Goal: Task Accomplishment & Management: Complete application form

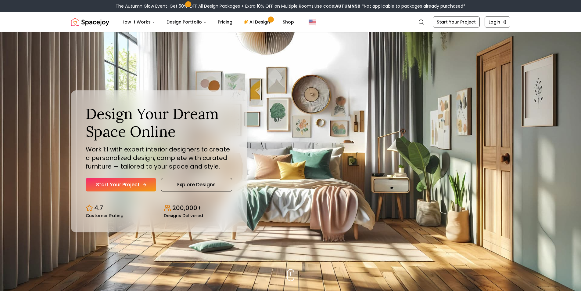
click at [127, 188] on link "Start Your Project" at bounding box center [121, 184] width 71 height 13
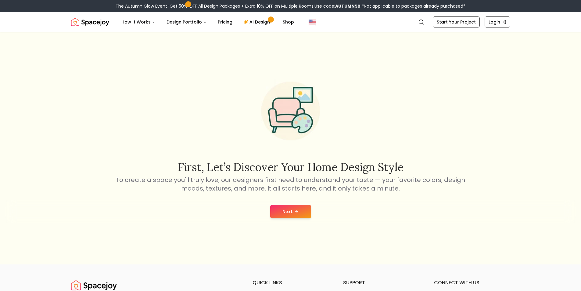
click at [295, 215] on button "Next" at bounding box center [290, 211] width 41 height 13
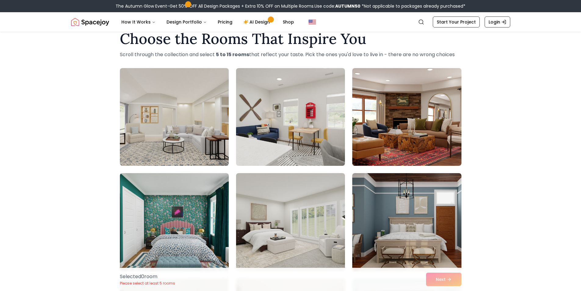
scroll to position [19, 0]
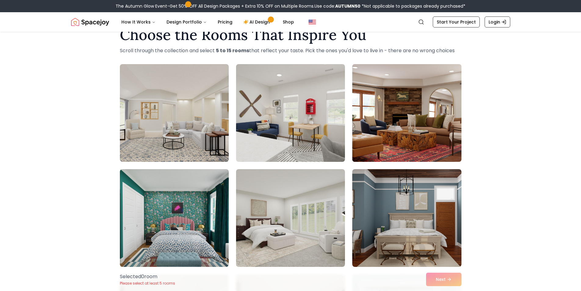
click at [432, 121] on img at bounding box center [407, 113] width 114 height 103
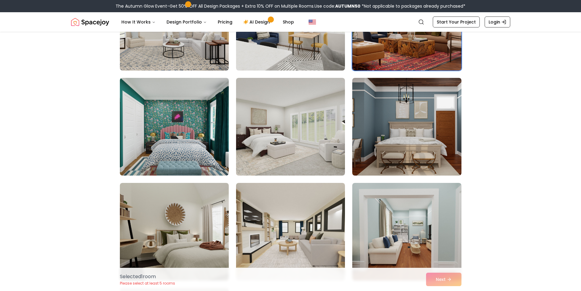
scroll to position [111, 0]
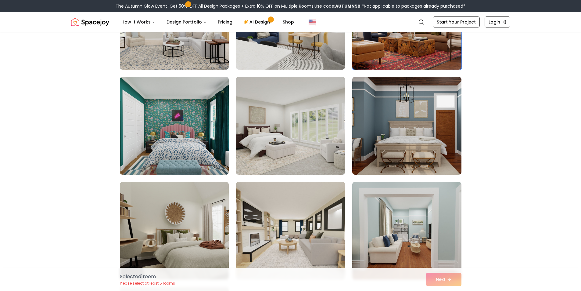
click at [292, 139] on img at bounding box center [290, 125] width 114 height 103
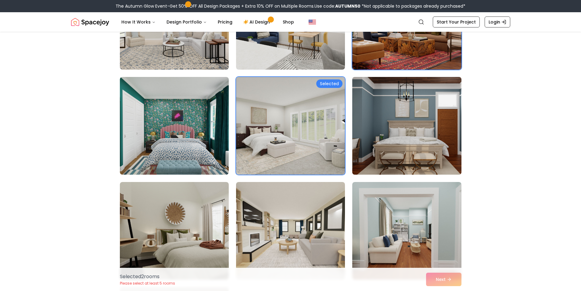
click at [426, 142] on img at bounding box center [407, 125] width 114 height 103
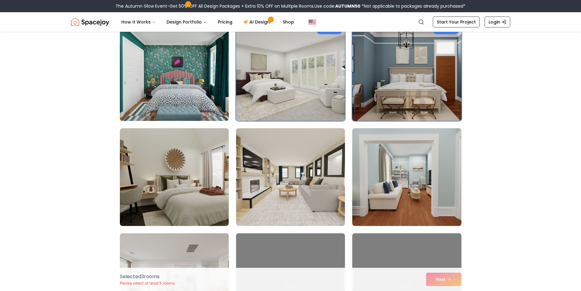
scroll to position [211, 0]
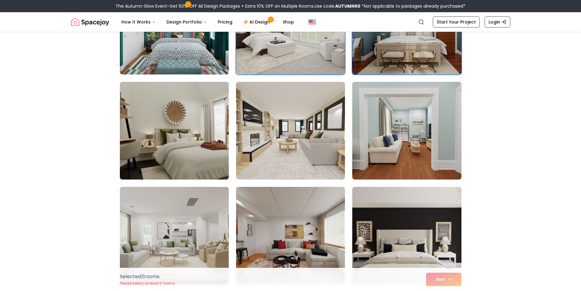
click at [202, 114] on img at bounding box center [174, 130] width 114 height 103
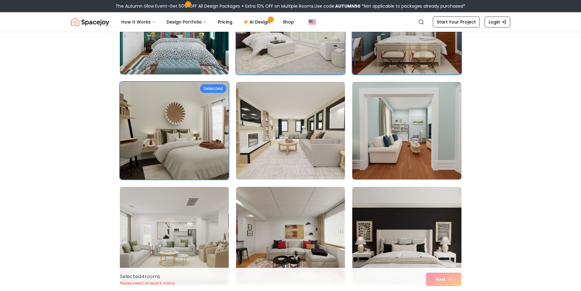
click at [325, 135] on img at bounding box center [290, 130] width 114 height 103
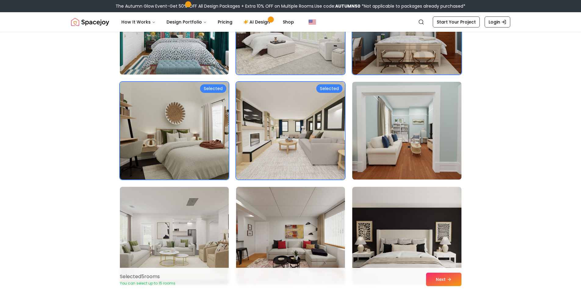
click at [399, 145] on img at bounding box center [407, 130] width 114 height 103
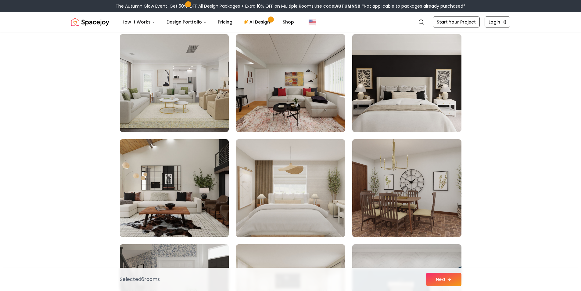
scroll to position [365, 0]
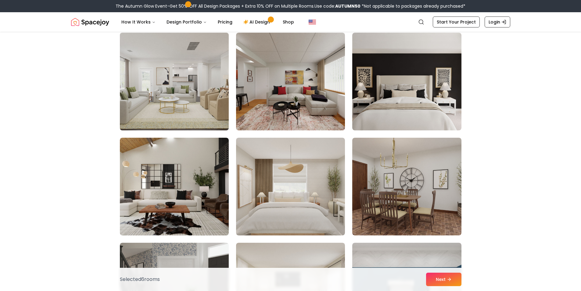
click at [172, 80] on img at bounding box center [174, 81] width 114 height 103
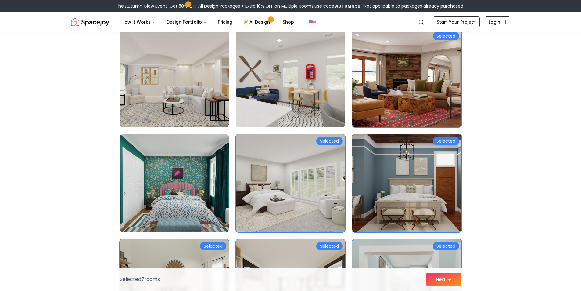
scroll to position [0, 0]
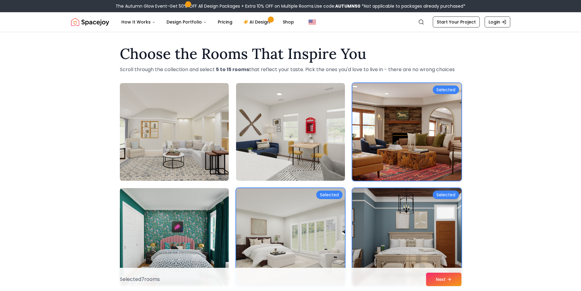
click at [396, 157] on img at bounding box center [407, 132] width 114 height 103
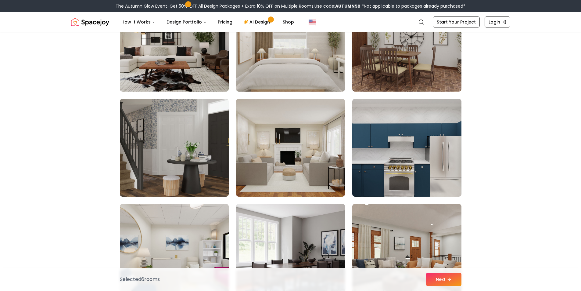
scroll to position [255, 0]
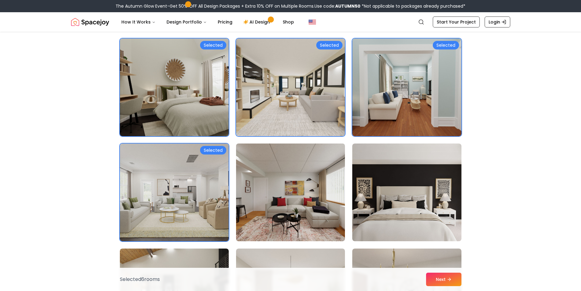
click at [283, 192] on img at bounding box center [290, 192] width 114 height 103
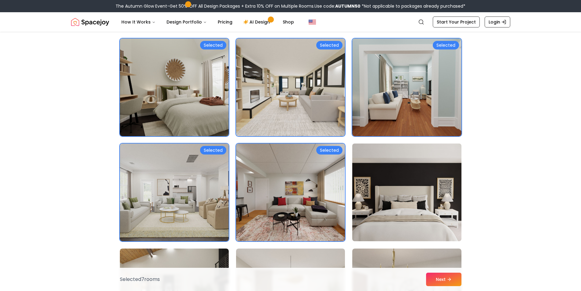
click at [385, 192] on img at bounding box center [407, 192] width 114 height 103
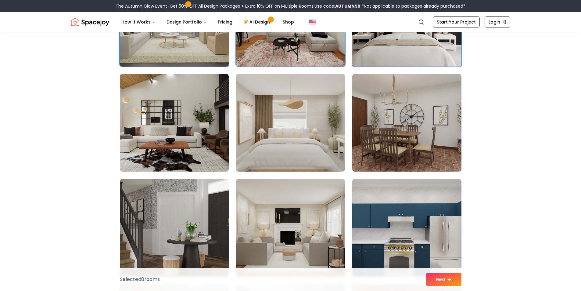
scroll to position [445, 0]
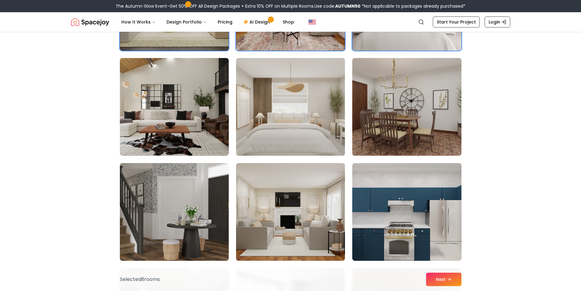
click at [269, 115] on img at bounding box center [290, 107] width 114 height 103
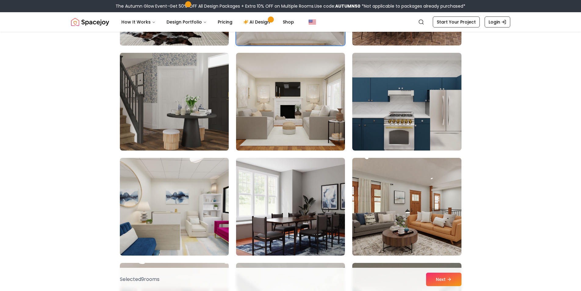
scroll to position [557, 0]
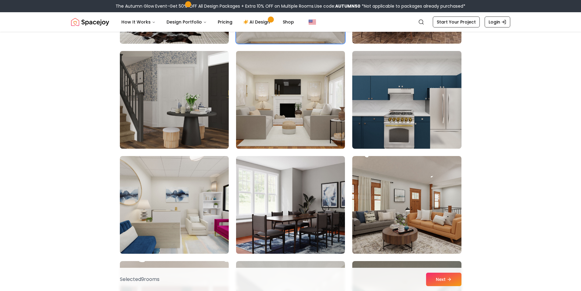
click at [291, 100] on img at bounding box center [290, 100] width 114 height 103
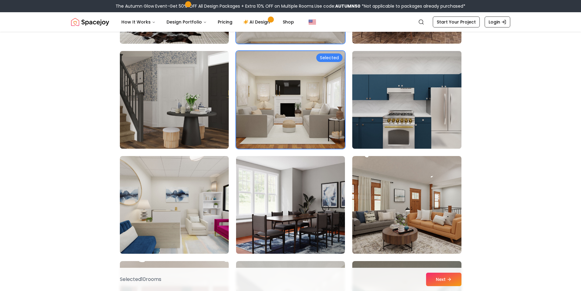
click at [445, 100] on img at bounding box center [407, 100] width 114 height 103
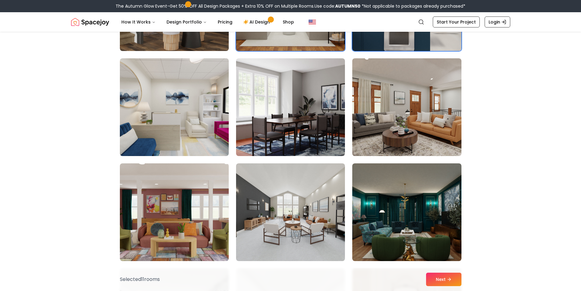
scroll to position [669, 0]
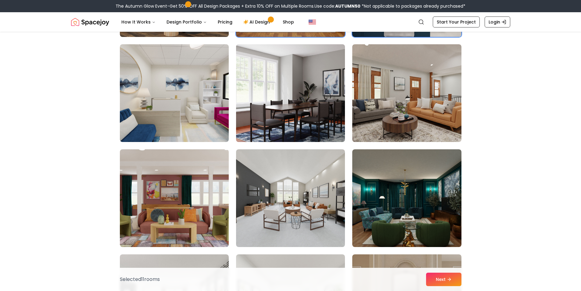
click at [327, 94] on img at bounding box center [290, 93] width 114 height 103
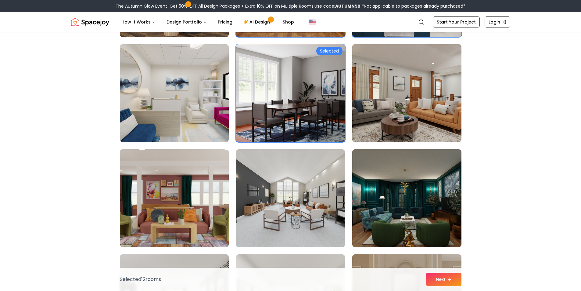
click at [380, 116] on img at bounding box center [407, 93] width 114 height 103
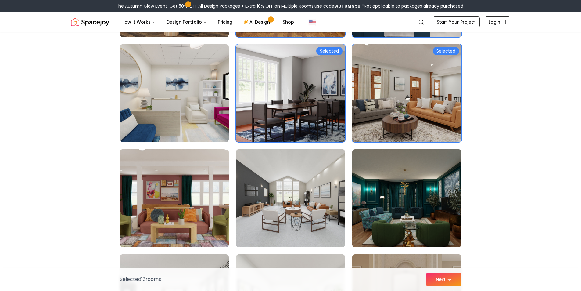
click at [327, 209] on img at bounding box center [290, 198] width 114 height 103
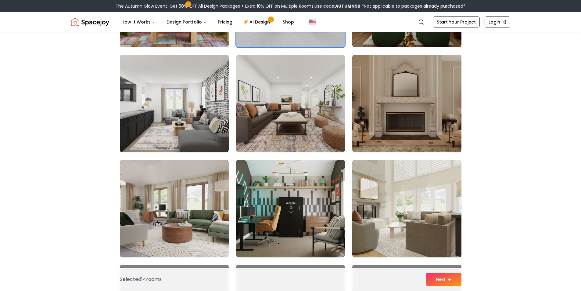
scroll to position [870, 0]
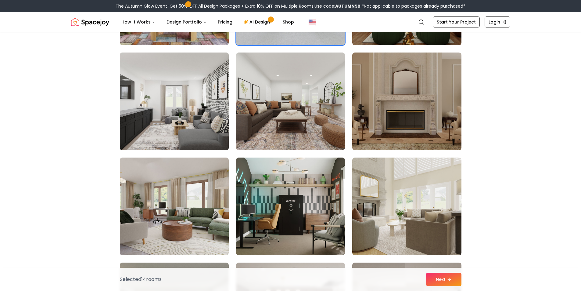
click at [161, 108] on img at bounding box center [174, 101] width 114 height 103
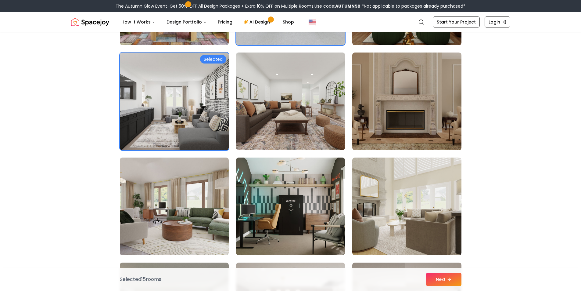
click at [272, 125] on img at bounding box center [290, 101] width 114 height 103
click at [323, 101] on img at bounding box center [290, 101] width 114 height 103
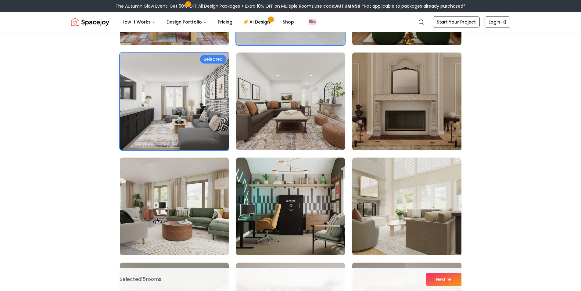
click at [378, 108] on img at bounding box center [407, 101] width 114 height 103
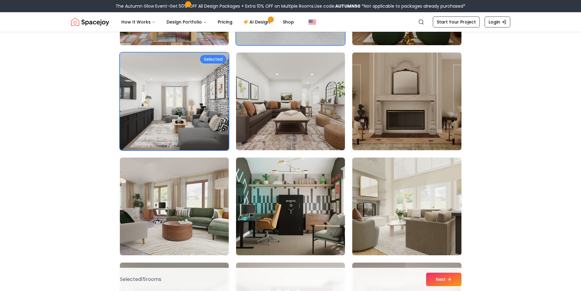
click at [317, 107] on img at bounding box center [290, 101] width 114 height 103
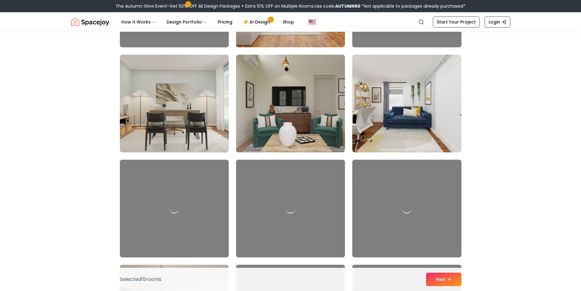
scroll to position [1630, 0]
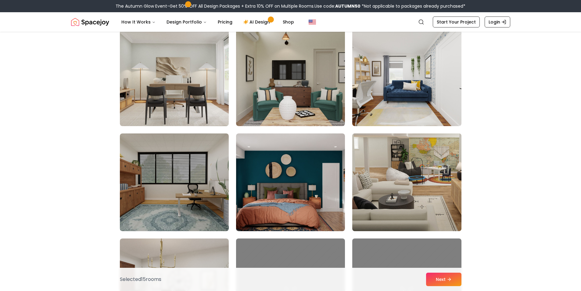
click at [423, 197] on img at bounding box center [407, 182] width 114 height 103
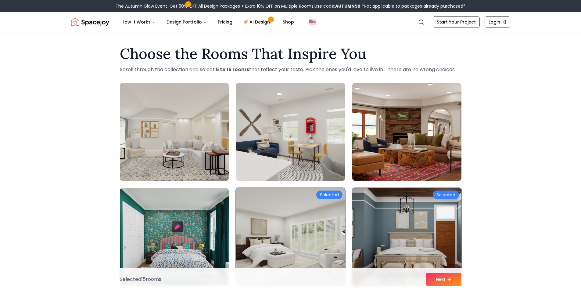
scroll to position [255, 0]
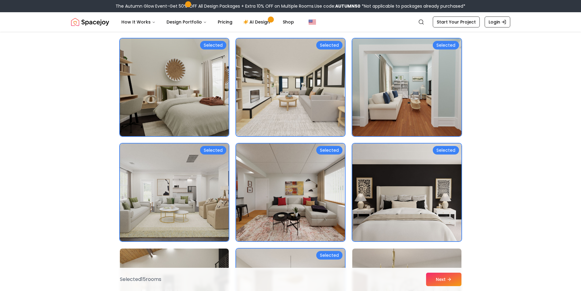
drag, startPoint x: 581, startPoint y: 53, endPoint x: 584, endPoint y: 49, distance: 5.8
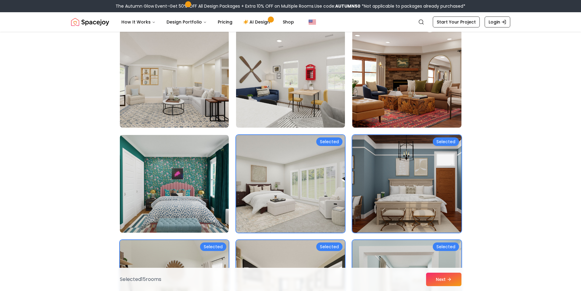
scroll to position [56, 0]
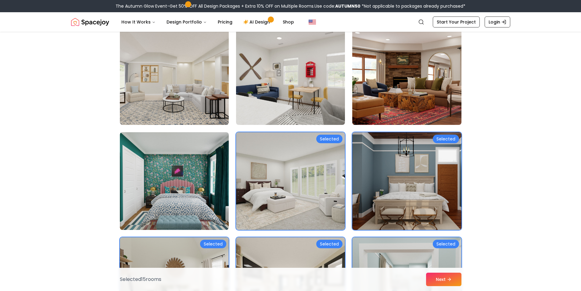
click at [381, 193] on img at bounding box center [407, 181] width 114 height 103
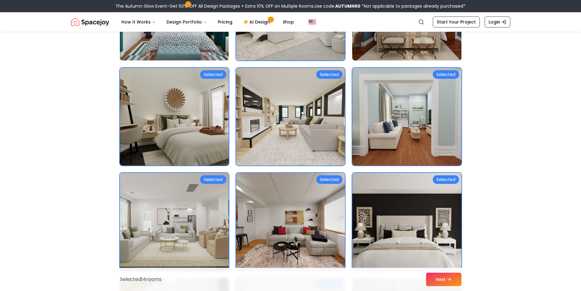
scroll to position [231, 0]
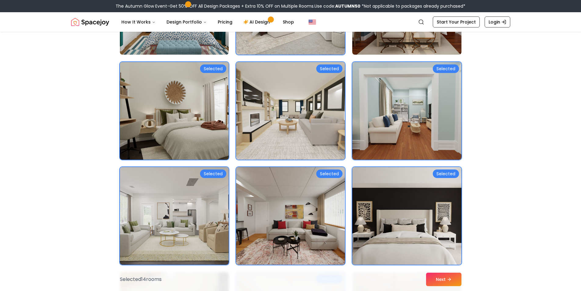
click at [206, 141] on img at bounding box center [174, 111] width 114 height 103
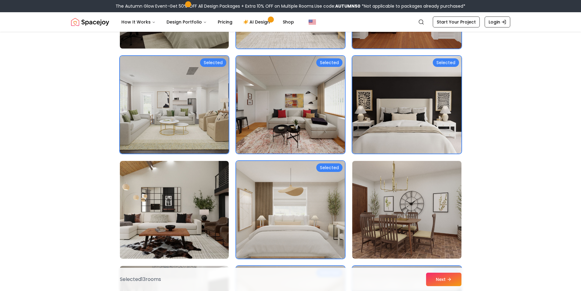
scroll to position [345, 0]
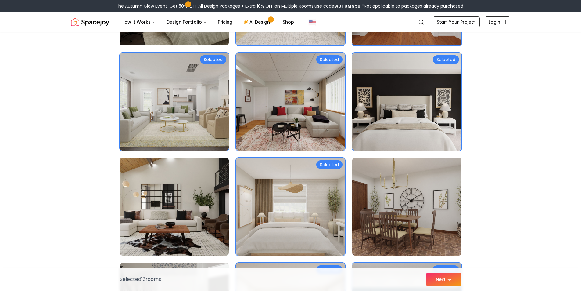
click at [303, 92] on img at bounding box center [290, 101] width 114 height 103
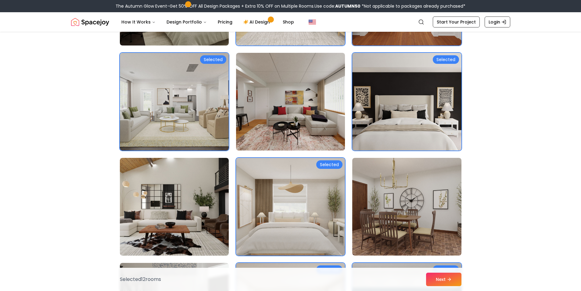
click at [461, 101] on img at bounding box center [407, 101] width 114 height 103
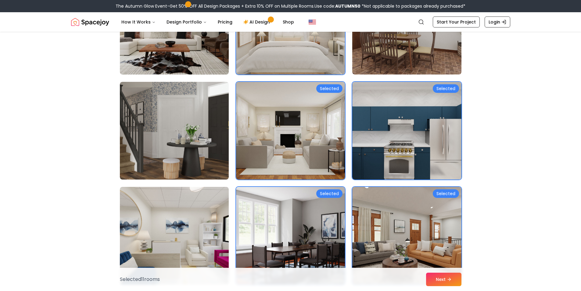
scroll to position [529, 0]
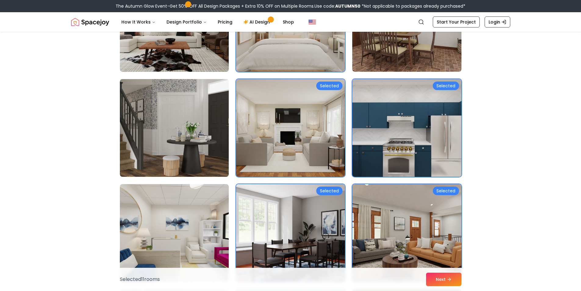
click at [414, 134] on img at bounding box center [407, 128] width 114 height 103
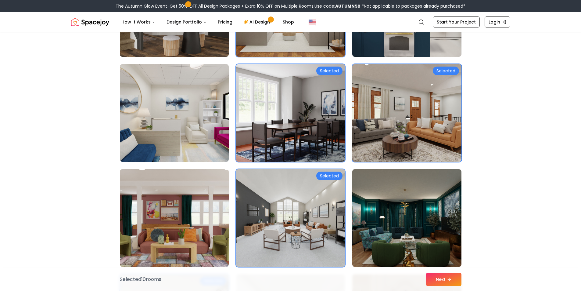
scroll to position [652, 0]
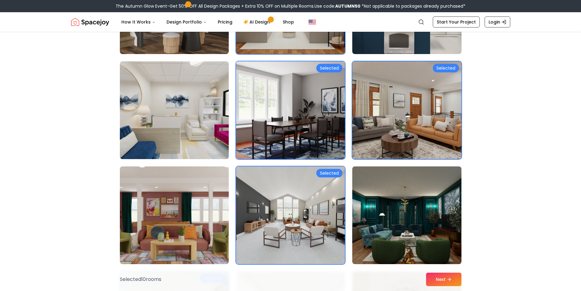
click at [439, 118] on img at bounding box center [407, 110] width 114 height 103
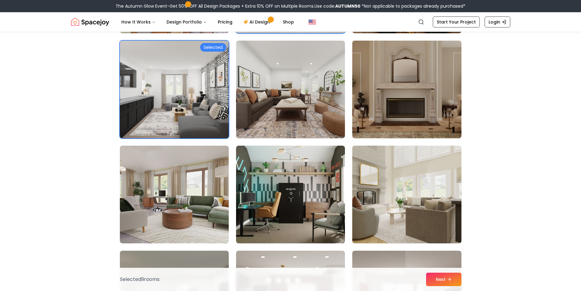
scroll to position [880, 0]
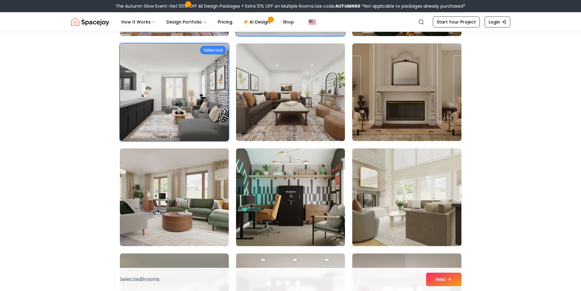
click at [324, 86] on img at bounding box center [290, 92] width 114 height 103
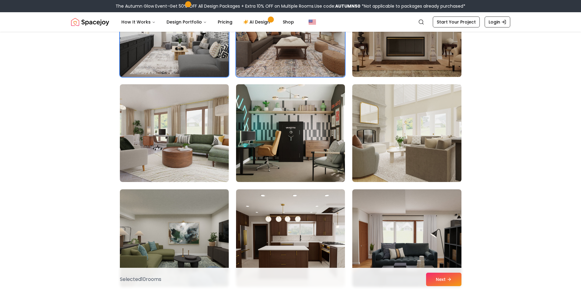
scroll to position [947, 0]
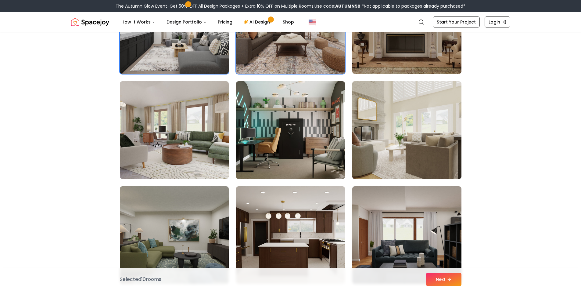
click at [440, 118] on img at bounding box center [407, 130] width 114 height 103
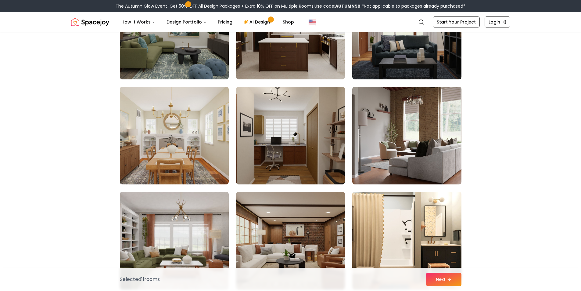
scroll to position [1163, 0]
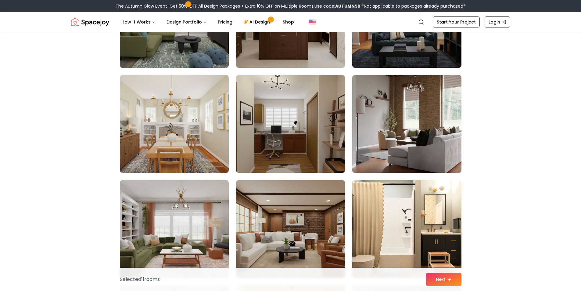
click at [425, 119] on img at bounding box center [407, 124] width 114 height 103
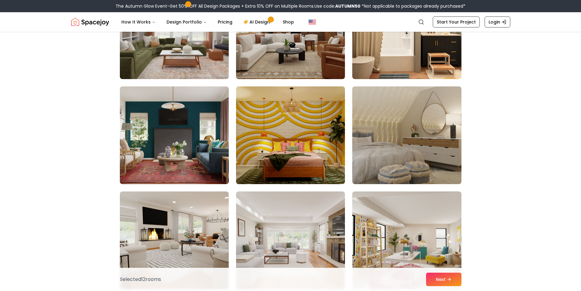
scroll to position [1370, 0]
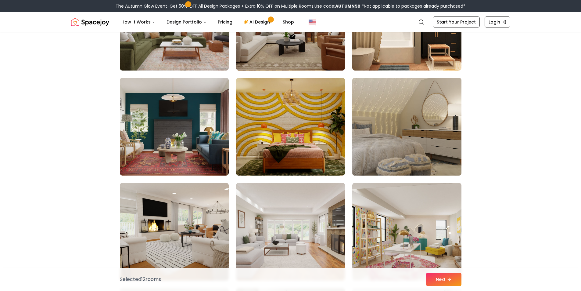
click at [448, 134] on img at bounding box center [407, 126] width 114 height 103
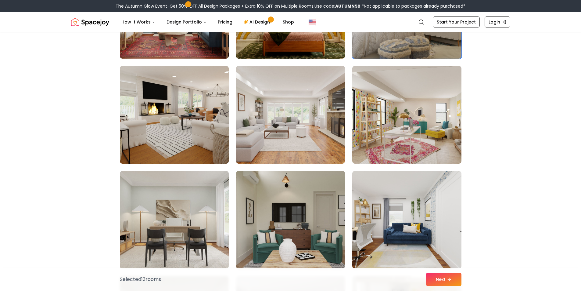
scroll to position [1504, 0]
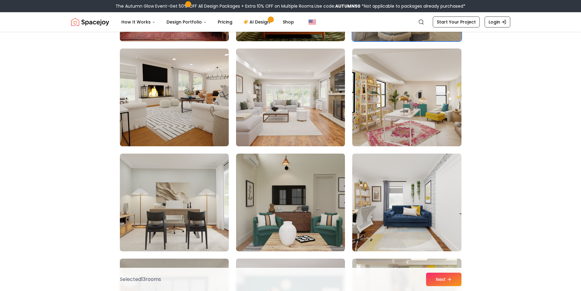
click at [285, 111] on img at bounding box center [290, 97] width 114 height 103
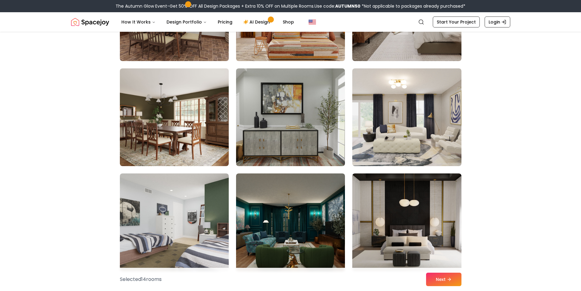
scroll to position [1908, 0]
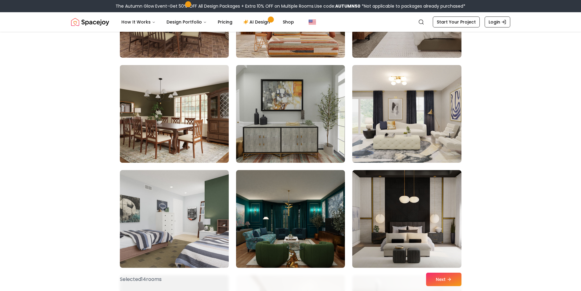
click at [220, 98] on img at bounding box center [174, 114] width 114 height 103
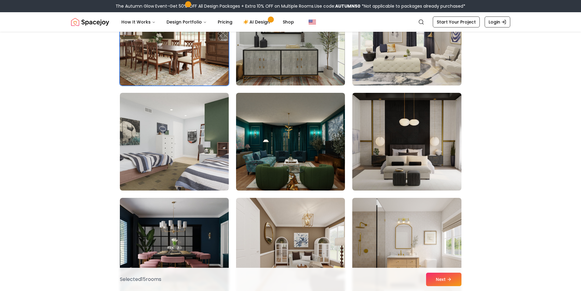
scroll to position [1988, 0]
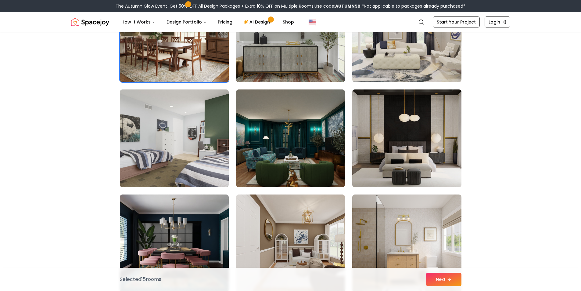
click at [448, 149] on img at bounding box center [407, 138] width 114 height 103
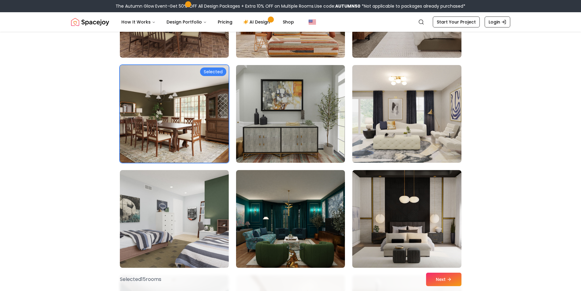
scroll to position [1811, 0]
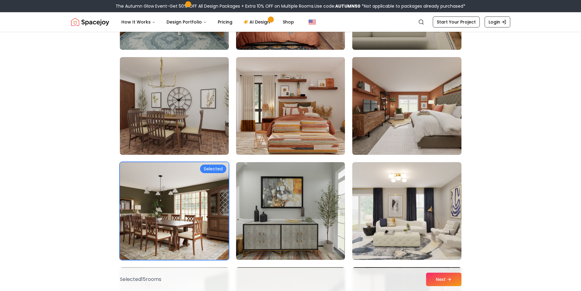
click at [214, 219] on img at bounding box center [174, 211] width 114 height 103
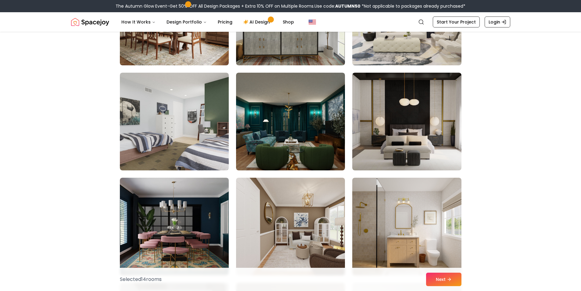
scroll to position [2022, 0]
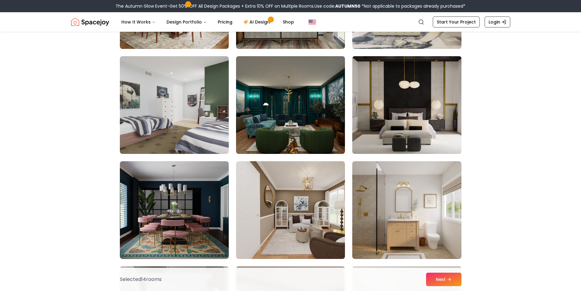
click at [422, 139] on img at bounding box center [407, 105] width 114 height 103
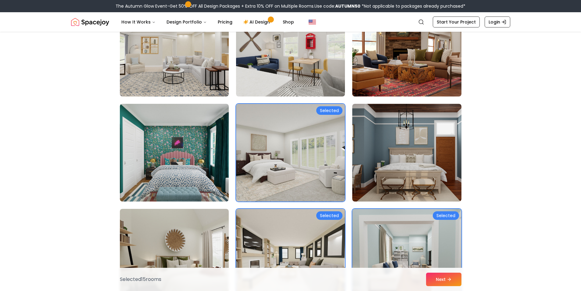
scroll to position [95, 0]
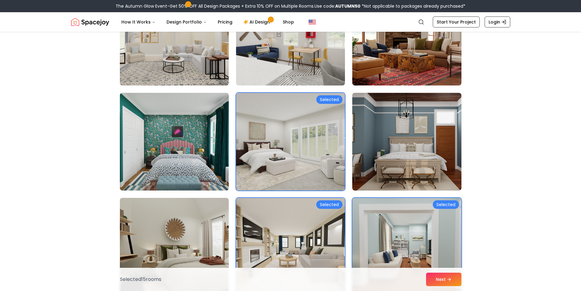
click at [305, 163] on img at bounding box center [290, 141] width 114 height 103
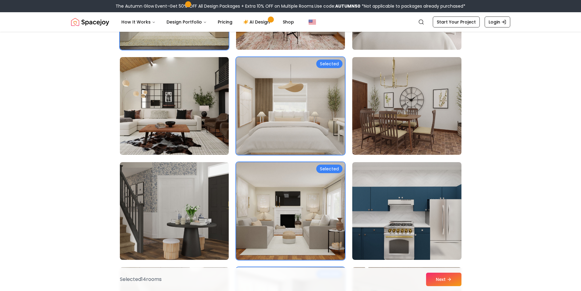
scroll to position [472, 0]
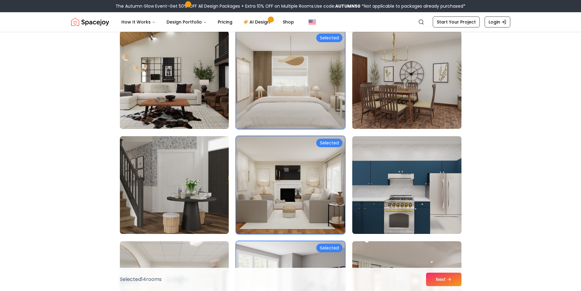
click at [309, 109] on img at bounding box center [290, 80] width 114 height 103
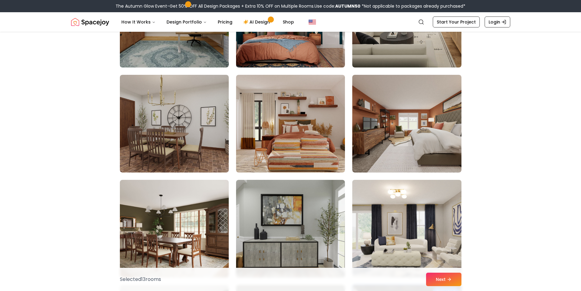
scroll to position [2048, 0]
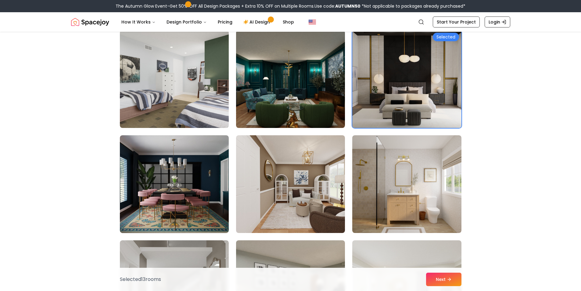
click at [417, 111] on img at bounding box center [407, 79] width 114 height 103
click at [401, 100] on img at bounding box center [407, 79] width 114 height 103
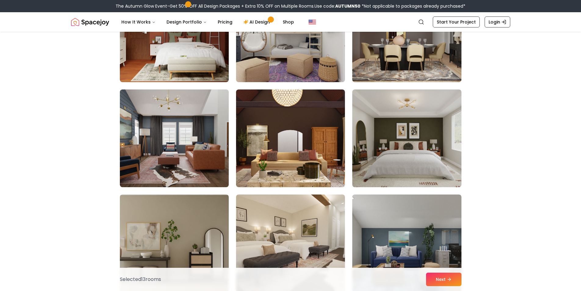
scroll to position [2431, 0]
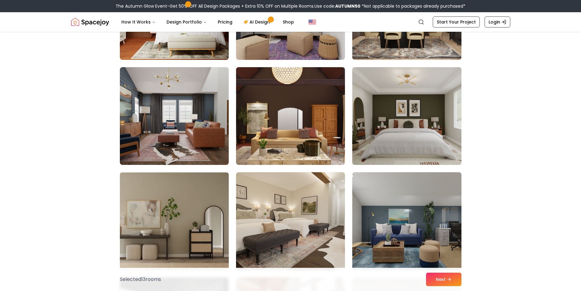
click at [447, 150] on img at bounding box center [407, 116] width 114 height 103
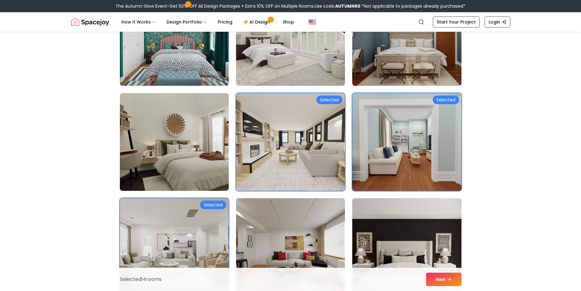
scroll to position [70, 0]
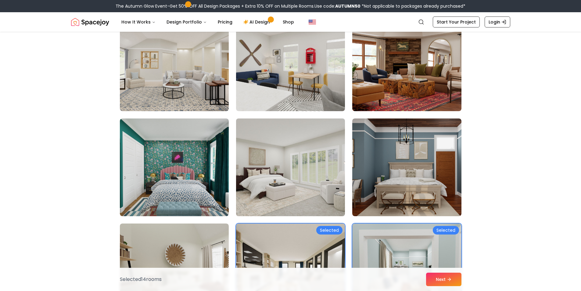
click at [317, 167] on img at bounding box center [290, 167] width 114 height 103
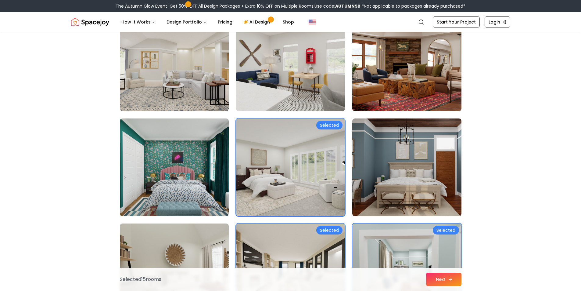
click at [435, 280] on button "Next" at bounding box center [443, 279] width 35 height 13
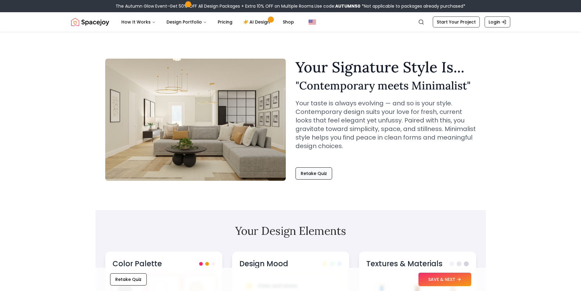
click at [316, 175] on button "Retake Quiz" at bounding box center [314, 173] width 37 height 12
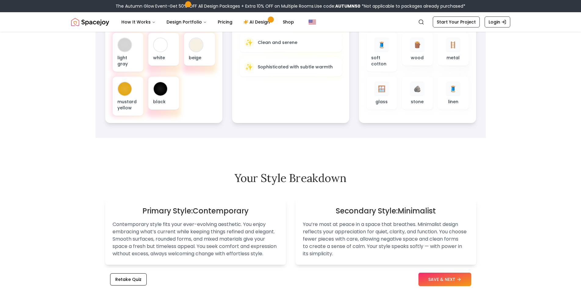
scroll to position [321, 0]
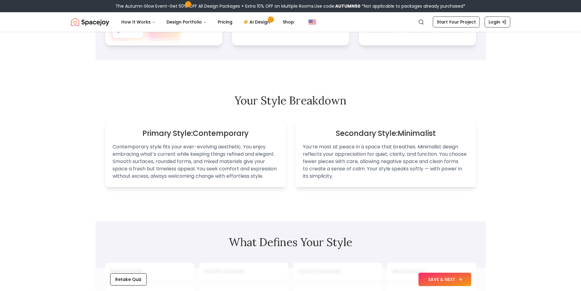
click at [443, 279] on button "SAVE & NEXT" at bounding box center [445, 279] width 53 height 13
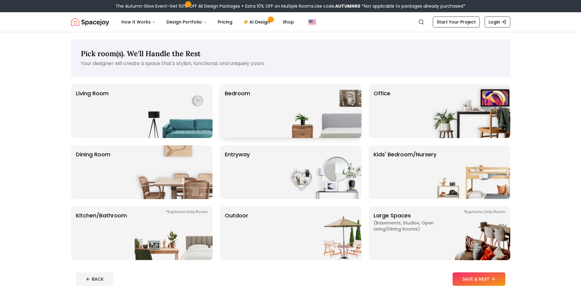
click at [246, 106] on p "Bedroom" at bounding box center [237, 111] width 25 height 44
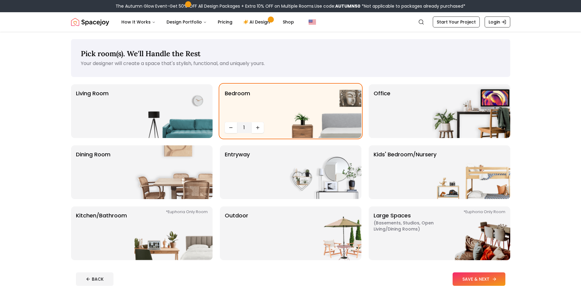
click at [468, 281] on button "SAVE & NEXT" at bounding box center [479, 278] width 53 height 13
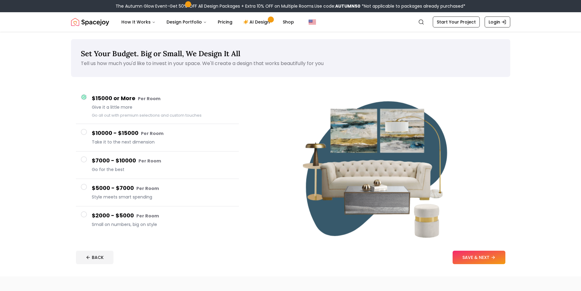
click at [127, 214] on h4 "$2000 - $5000 Per Room" at bounding box center [163, 215] width 142 height 9
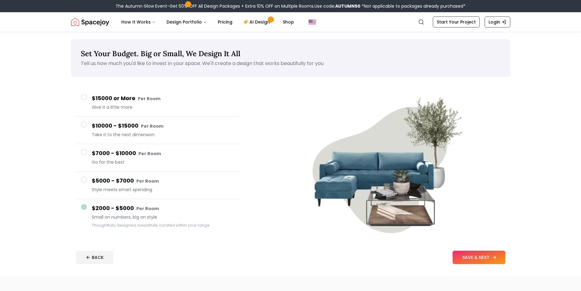
click at [491, 257] on button "SAVE & NEXT" at bounding box center [479, 257] width 53 height 13
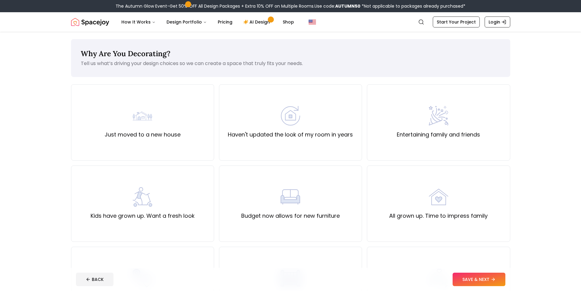
drag, startPoint x: 581, startPoint y: 81, endPoint x: 584, endPoint y: 87, distance: 6.6
click at [302, 106] on div "Haven't updated the look of my room in years" at bounding box center [290, 122] width 143 height 76
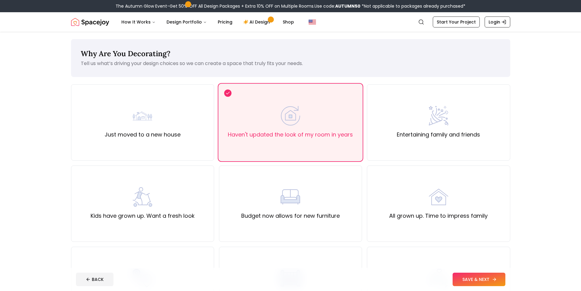
click at [497, 276] on button "SAVE & NEXT" at bounding box center [479, 279] width 53 height 13
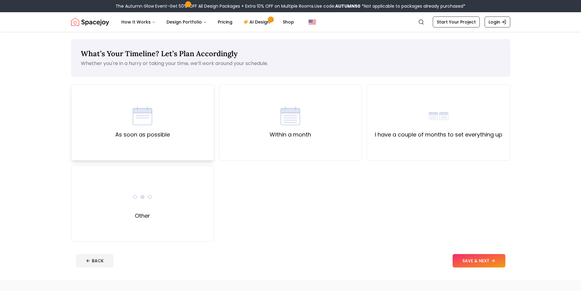
click at [198, 114] on div "As soon as possible" at bounding box center [142, 122] width 143 height 76
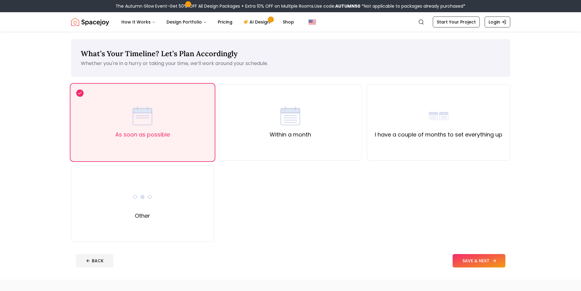
click at [490, 263] on button "SAVE & NEXT" at bounding box center [479, 260] width 53 height 13
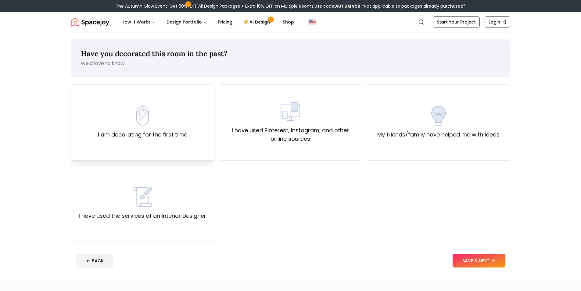
click at [138, 124] on img at bounding box center [143, 116] width 20 height 20
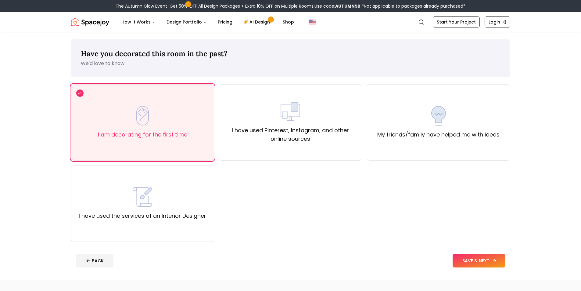
click at [491, 258] on button "SAVE & NEXT" at bounding box center [479, 260] width 53 height 13
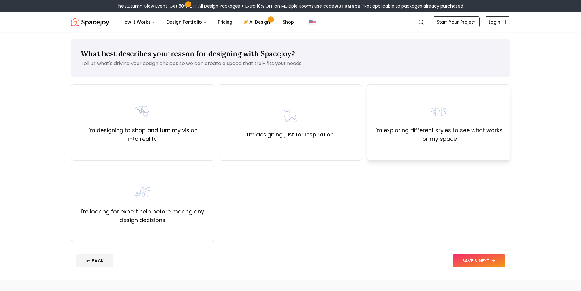
click at [489, 104] on div "I'm exploring different styles to see what works for my space" at bounding box center [438, 123] width 133 height 42
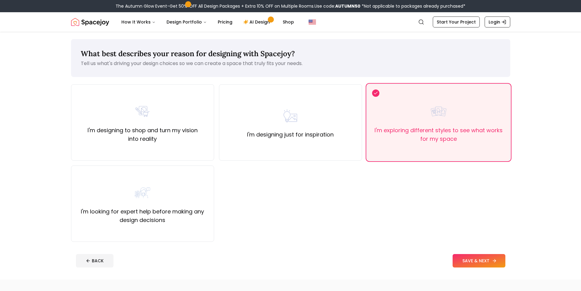
click at [486, 263] on button "SAVE & NEXT" at bounding box center [479, 260] width 53 height 13
